Goal: Task Accomplishment & Management: Complete application form

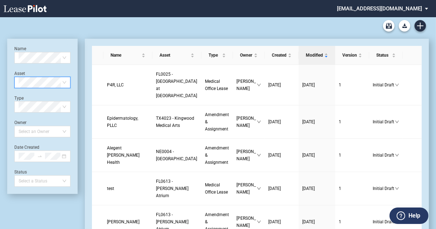
click at [63, 81] on span at bounding box center [43, 82] width 48 height 11
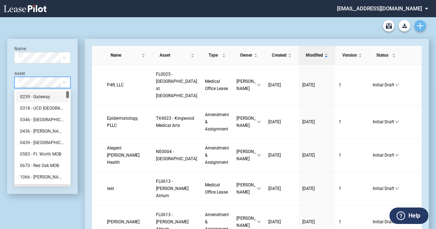
click at [419, 26] on icon "Create new document" at bounding box center [420, 26] width 6 height 6
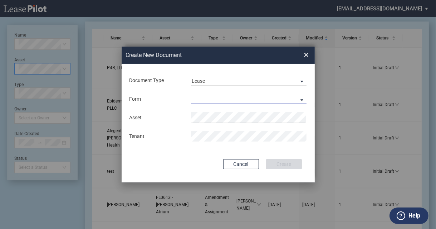
click at [214, 99] on md-select "Medical Office Lease Scottsdale Lease Louisville Lease 1370 Medical Place Lease…" at bounding box center [249, 98] width 116 height 11
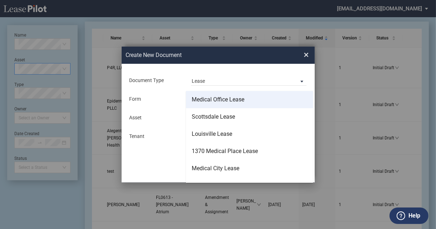
click at [211, 101] on div "Medical Office Lease" at bounding box center [218, 100] width 53 height 8
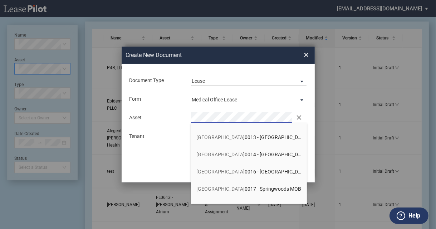
scroll to position [151, 0]
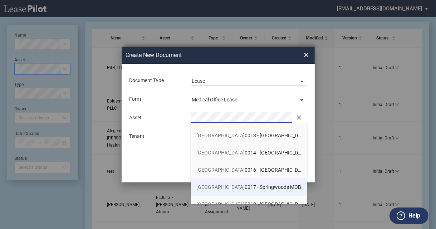
click at [236, 187] on span "TX 0017 - Springwoods MOB" at bounding box center [249, 187] width 105 height 6
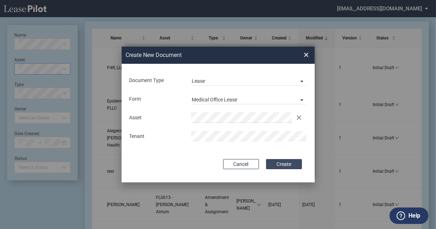
click at [278, 166] on button "Create" at bounding box center [284, 164] width 36 height 10
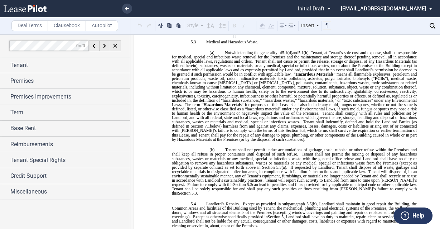
scroll to position [2127, 0]
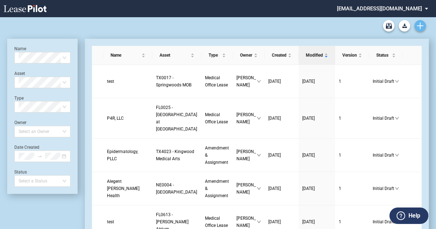
click at [422, 24] on icon "Create new document" at bounding box center [420, 26] width 6 height 6
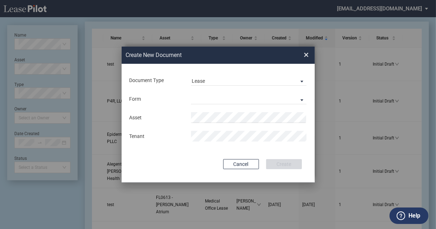
click at [234, 91] on div "Form Medical Office Lease Scottsdale Lease Louisville Lease 1370 Medical Place …" at bounding box center [218, 99] width 179 height 19
click at [224, 105] on md-input-container "Form Medical Office Lease Scottsdale Lease Louisville Lease 1370 Medical Place …" at bounding box center [218, 99] width 179 height 12
click at [221, 97] on md-select "Medical Office Lease Scottsdale Lease Louisville Lease 1370 Medical Place Lease…" at bounding box center [249, 98] width 116 height 11
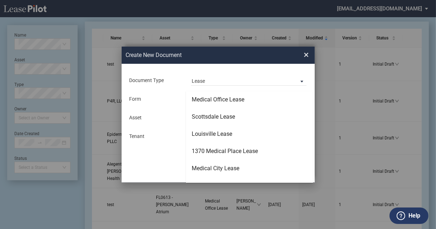
click at [221, 97] on div "Medical Office Lease" at bounding box center [218, 100] width 53 height 8
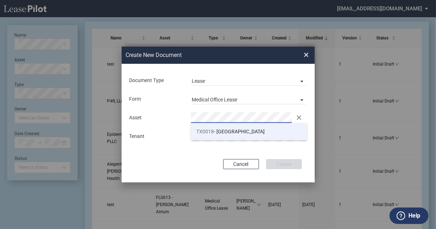
click at [211, 129] on span "TX0018" at bounding box center [206, 132] width 18 height 6
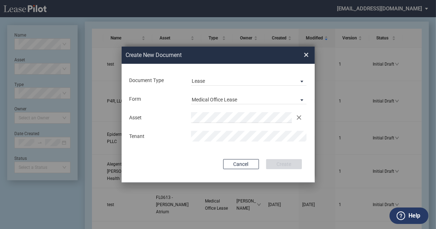
click at [211, 128] on div "Asset Clear Tenant" at bounding box center [218, 126] width 179 height 37
click at [211, 129] on div "Asset Clear Tenant" at bounding box center [218, 126] width 179 height 37
click at [282, 161] on button "Create" at bounding box center [284, 164] width 36 height 10
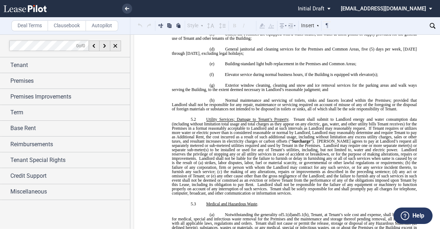
scroll to position [1966, 0]
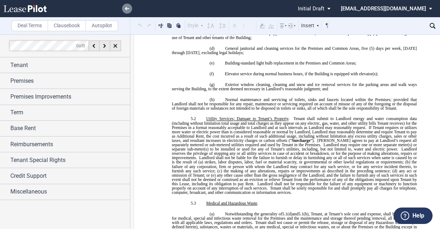
click at [125, 6] on link at bounding box center [127, 9] width 10 height 10
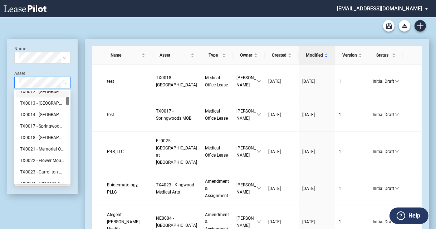
scroll to position [66, 0]
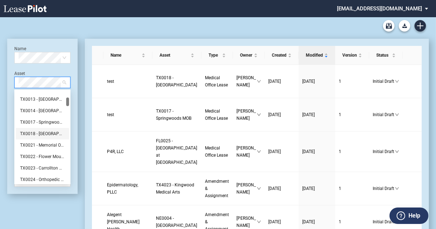
click at [43, 136] on div "TX0018 - Woodlands Medical Arts Center" at bounding box center [42, 133] width 45 height 7
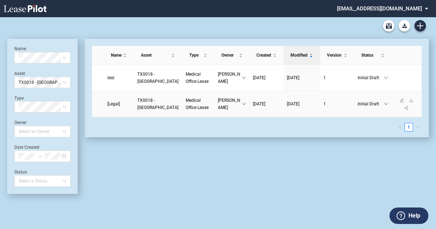
click at [151, 110] on span "TX0018 - Woodlands Medical Arts Center" at bounding box center [157, 104] width 41 height 12
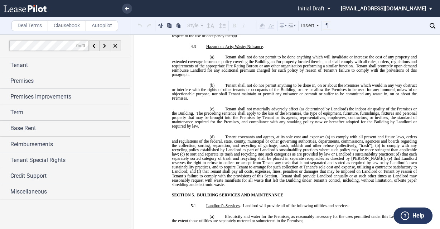
scroll to position [1742, 0]
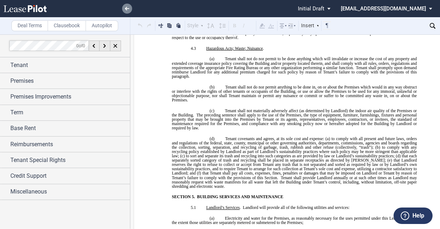
click at [124, 12] on link at bounding box center [127, 9] width 10 height 10
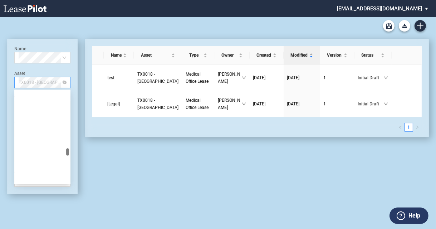
click at [34, 82] on span "TX0018 - [GEOGRAPHIC_DATA]" at bounding box center [43, 82] width 48 height 11
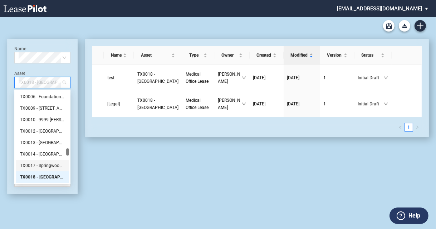
click at [33, 163] on div "TX0017 - Springwoods MOB" at bounding box center [42, 165] width 45 height 7
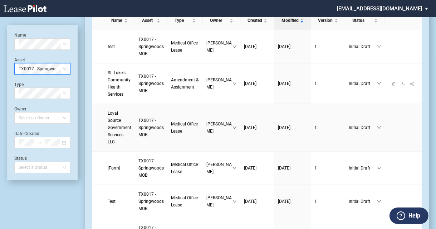
scroll to position [36, 0]
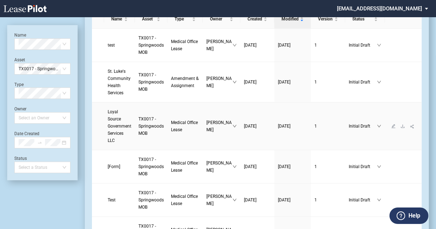
click at [117, 121] on span "Loyal Source Government Services LLC" at bounding box center [120, 126] width 24 height 34
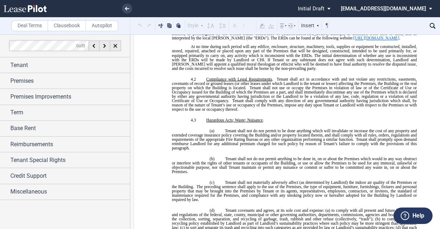
scroll to position [1909, 0]
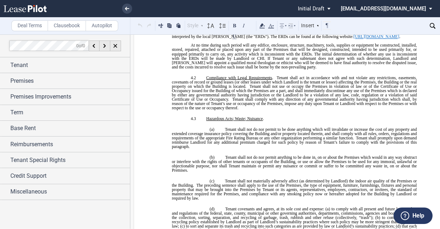
drag, startPoint x: 187, startPoint y: 88, endPoint x: 264, endPoint y: 198, distance: 134.0
click at [264, 198] on div "!!SET_LEVEL_1!! !!MOB_LEVEL_2!! 4.1 Permitted and Prohibited Uses . Subject to …" at bounding box center [294, 64] width 245 height 388
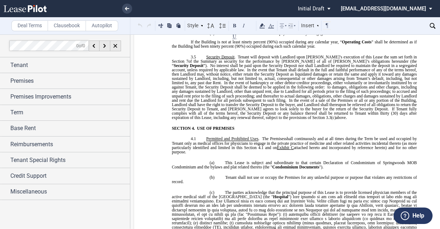
scroll to position [1636, 0]
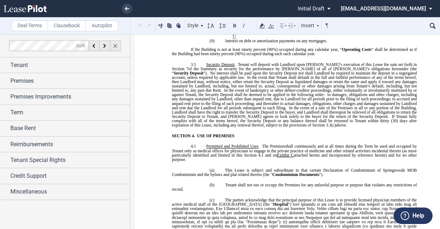
click at [114, 47] on use at bounding box center [115, 46] width 4 height 4
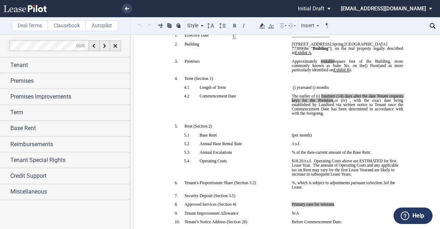
scroll to position [0, 0]
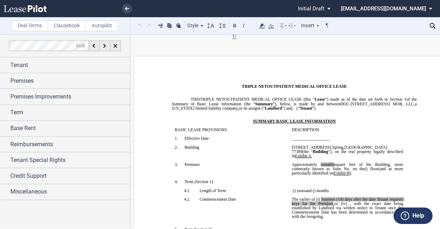
click at [430, 47] on div "Deal Terms Clausebook Autopilot Style SECTION 1. Section 1.1 Subsection 1 (a) S…" at bounding box center [229, 131] width 458 height 194
click at [432, 44] on div "Deal Terms Clausebook Autopilot Style Normal 8pt 9pt 10pt 10.5pt 11pt 12pt 14pt…" at bounding box center [229, 131] width 458 height 194
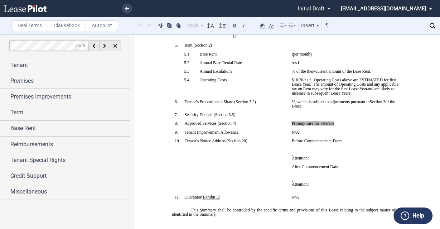
scroll to position [187, 0]
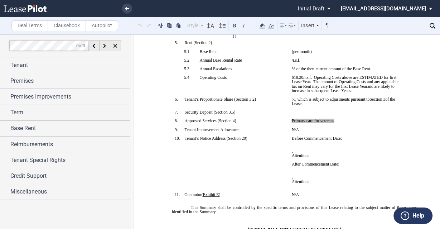
click at [58, 23] on label "Clausebook" at bounding box center [67, 25] width 38 height 11
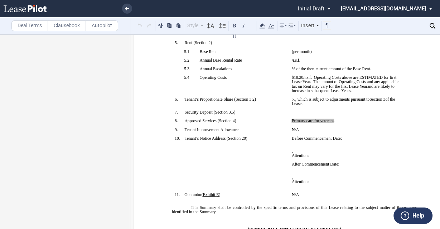
click at [33, 26] on label "Deal Terms" at bounding box center [29, 25] width 37 height 11
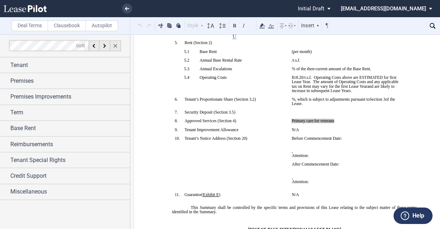
click at [113, 48] on div at bounding box center [115, 45] width 11 height 11
click at [116, 48] on div at bounding box center [115, 45] width 11 height 11
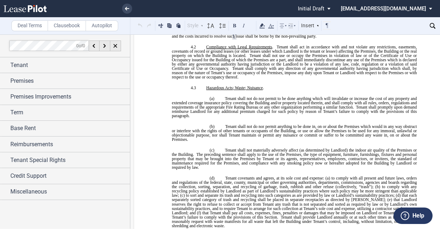
scroll to position [1938, 0]
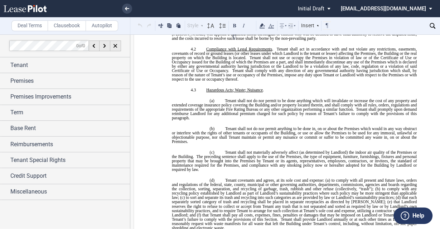
drag, startPoint x: 188, startPoint y: 61, endPoint x: 311, endPoint y: 173, distance: 167.0
click at [311, 173] on div "!!SET_LEVEL_1!! !!MOB_LEVEL_2!! 4.1 Permitted and Prohibited Uses . Subject to …" at bounding box center [294, 36] width 245 height 388
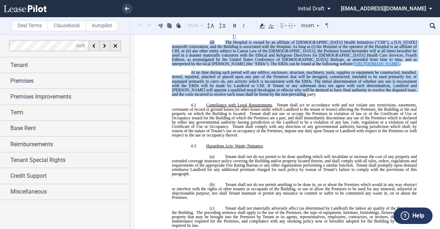
scroll to position [1940, 0]
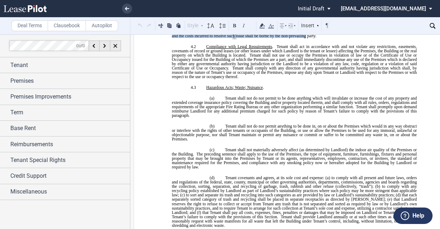
drag, startPoint x: 275, startPoint y: 110, endPoint x: 187, endPoint y: 52, distance: 106.0
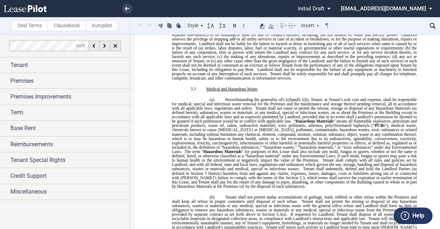
scroll to position [2347, 0]
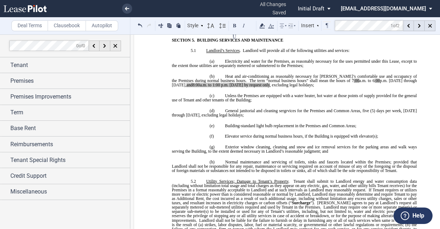
scroll to position [2125, 0]
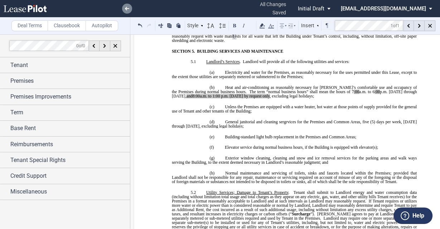
click at [129, 12] on link at bounding box center [127, 9] width 10 height 10
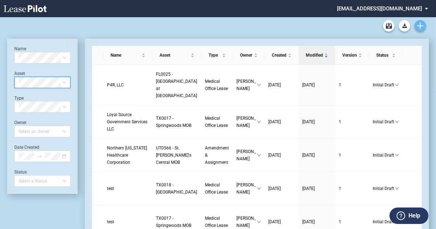
click at [420, 29] on icon "Create new document" at bounding box center [420, 26] width 6 height 6
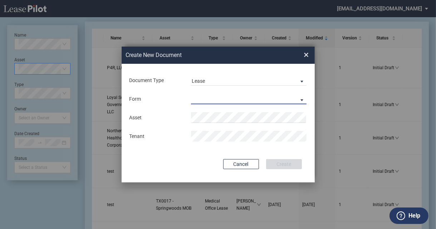
click at [199, 99] on md-select "Medical Office Lease Scottsdale Lease Louisville Lease 1370 Medical Place Lease…" at bounding box center [249, 98] width 116 height 11
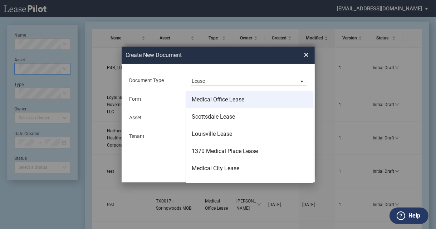
click at [206, 102] on div "Medical Office Lease" at bounding box center [218, 100] width 53 height 8
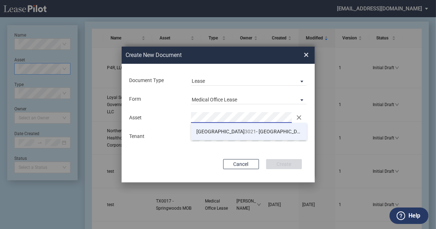
click at [245, 132] on span "3021" at bounding box center [250, 132] width 11 height 6
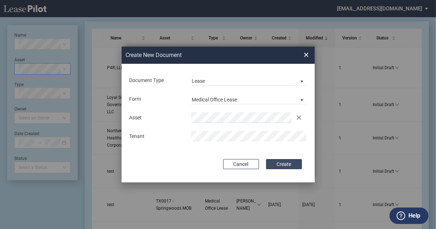
click at [275, 166] on button "Create" at bounding box center [284, 164] width 36 height 10
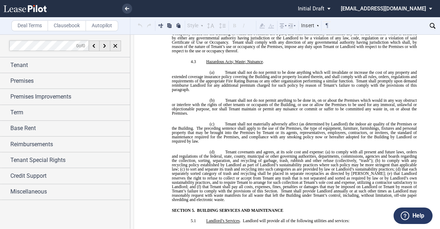
scroll to position [1910, 0]
